Goal: Check status: Verify the current state of an ongoing process or item

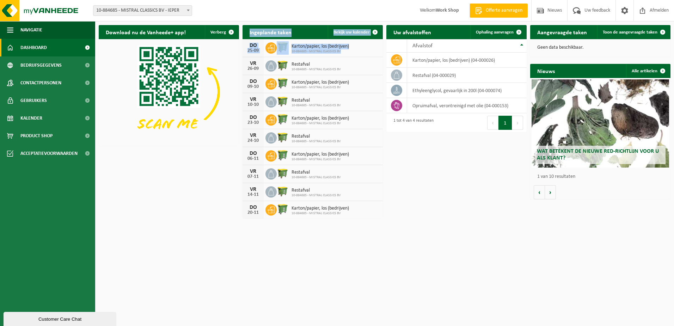
drag, startPoint x: 347, startPoint y: 50, endPoint x: 237, endPoint y: 42, distance: 110.7
click at [237, 42] on div "Download nu de Vanheede+ app! Verberg Ingeplande taken Bekijk uw kalender [DATE…" at bounding box center [385, 122] width 576 height 201
click at [464, 231] on html "Vestiging: 10-884685 - MISTRAL CLASSICS BV - IEPER 10-884685 - MISTRAL CLASSICS…" at bounding box center [337, 163] width 674 height 326
click at [345, 29] on link "Bekijk uw kalender" at bounding box center [355, 32] width 54 height 14
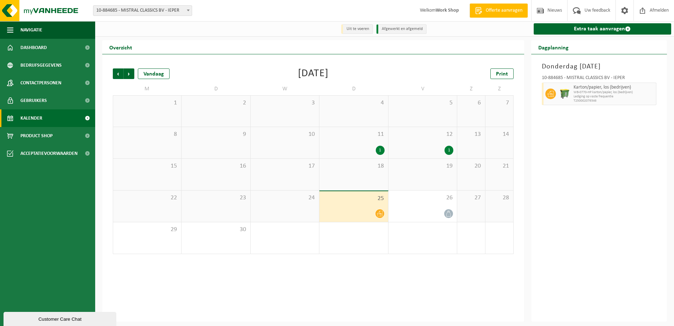
click at [298, 207] on div "24" at bounding box center [285, 205] width 68 height 31
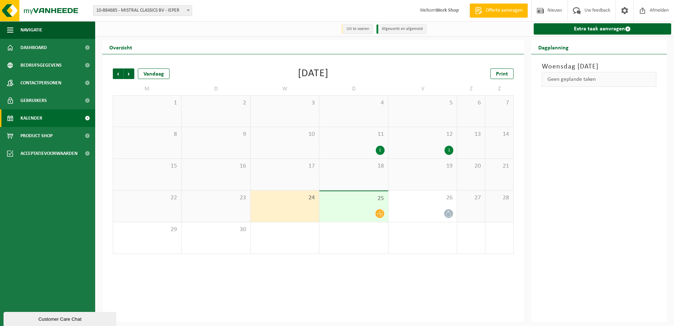
click at [357, 208] on div "25" at bounding box center [354, 206] width 68 height 31
